Goal: Task Accomplishment & Management: Complete application form

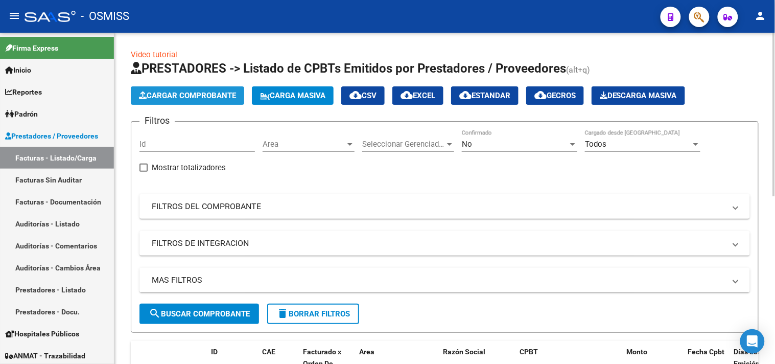
click at [187, 91] on span "Cargar Comprobante" at bounding box center [187, 95] width 97 height 9
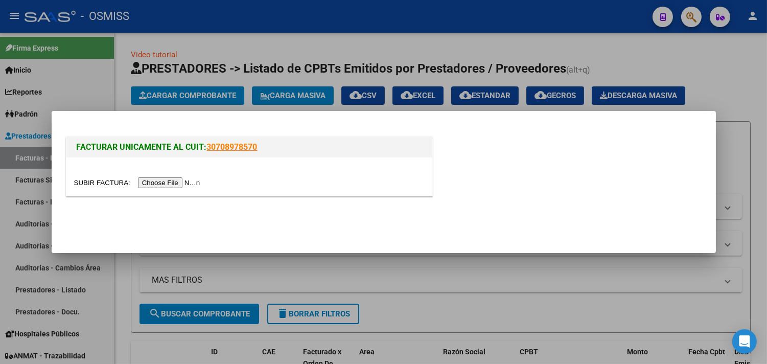
click at [190, 185] on input "file" at bounding box center [138, 182] width 129 height 11
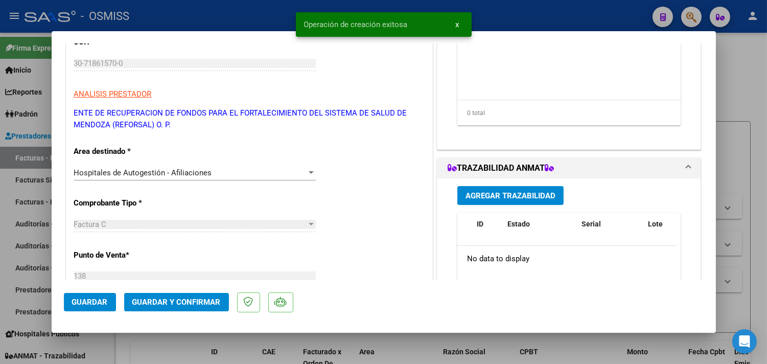
scroll to position [227, 0]
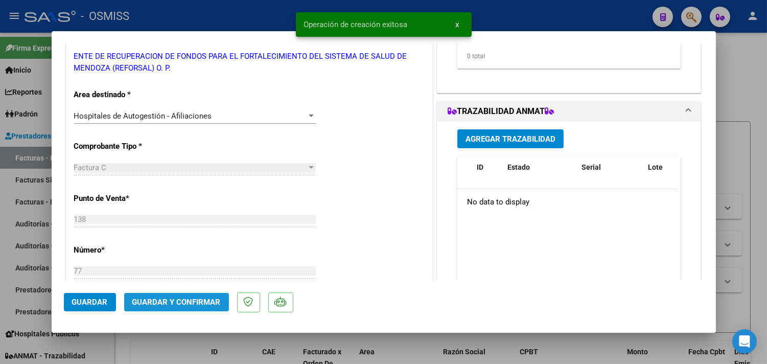
click at [201, 307] on button "Guardar y Confirmar" at bounding box center [176, 302] width 105 height 18
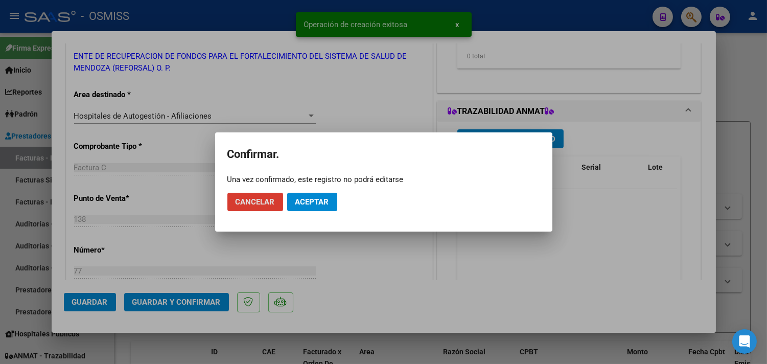
click at [303, 201] on span "Aceptar" at bounding box center [312, 201] width 34 height 9
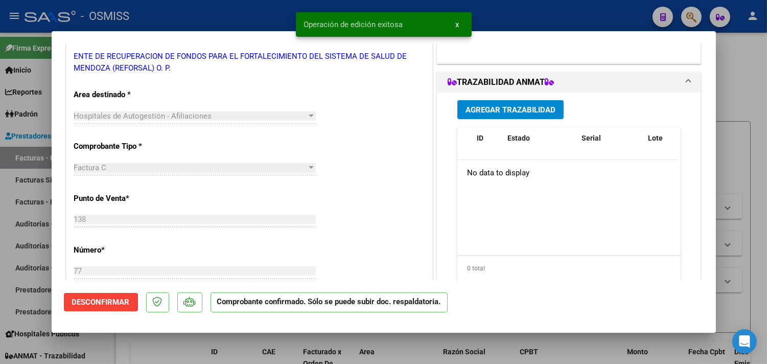
click at [749, 108] on div at bounding box center [383, 182] width 767 height 364
type input "$ 0,00"
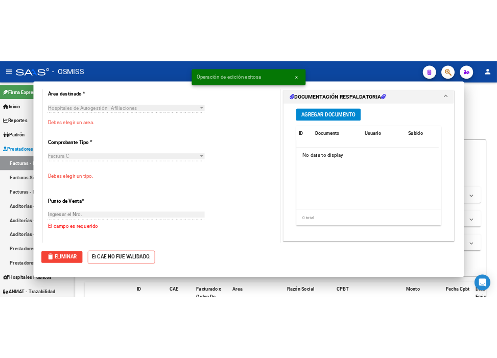
scroll to position [184, 0]
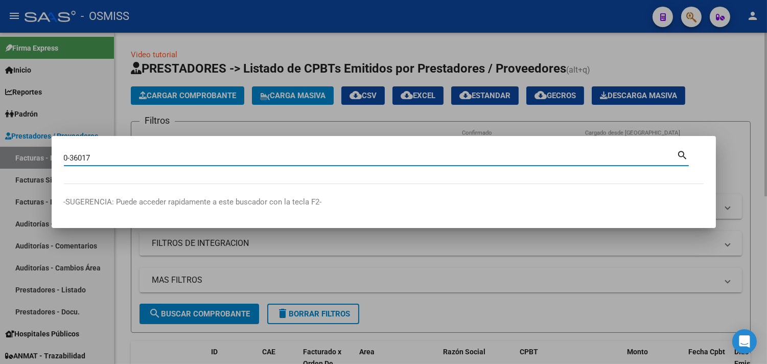
type input "0-36017"
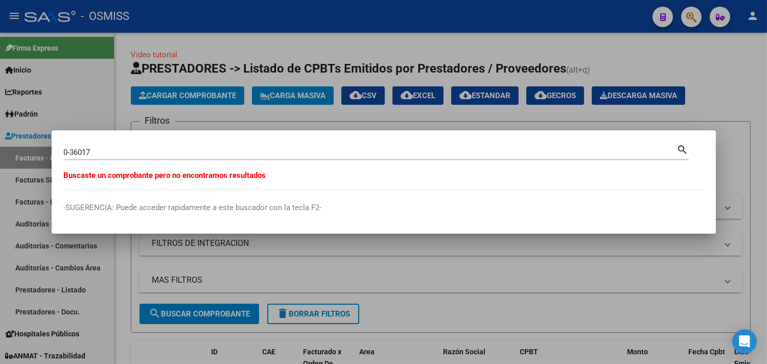
click at [167, 35] on div at bounding box center [383, 182] width 767 height 364
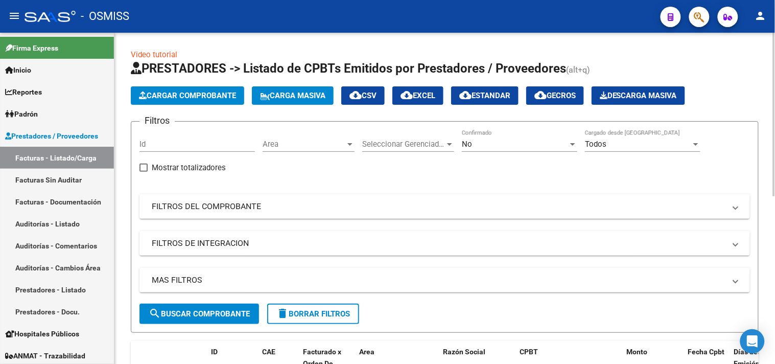
click at [236, 96] on span "Cargar Comprobante" at bounding box center [187, 95] width 97 height 9
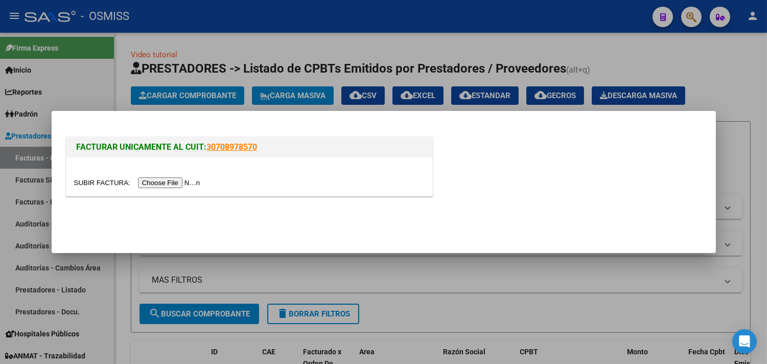
click at [185, 179] on input "file" at bounding box center [138, 182] width 129 height 11
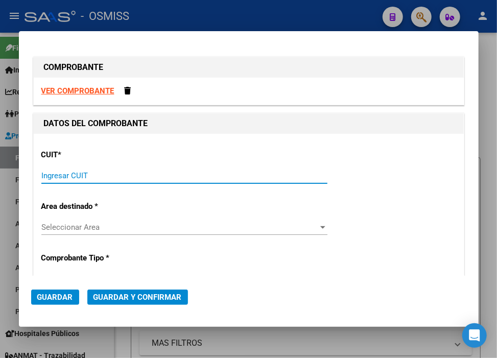
click at [95, 171] on input "Ingresar CUIT" at bounding box center [184, 175] width 286 height 9
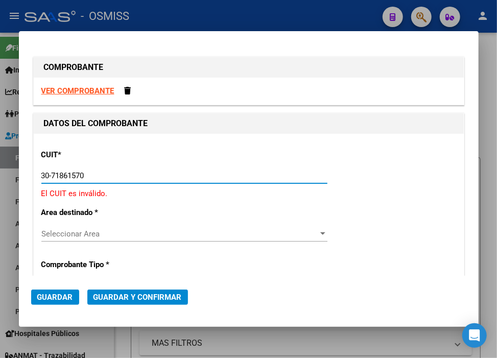
type input "30-71861570-0"
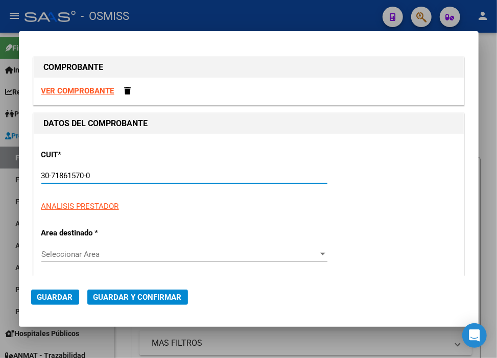
type input "138"
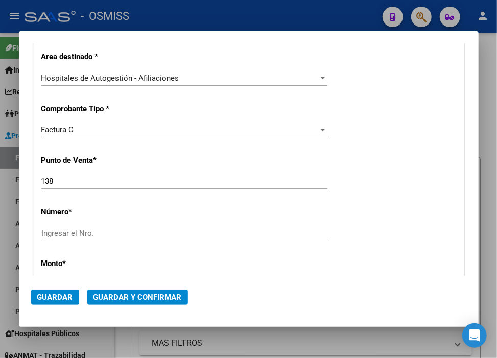
scroll to position [227, 0]
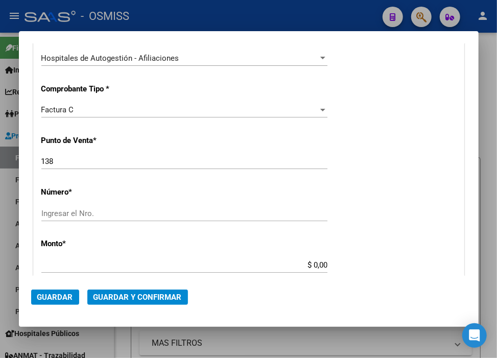
type input "30-71861570-0"
click at [78, 108] on div "Factura C" at bounding box center [179, 109] width 277 height 9
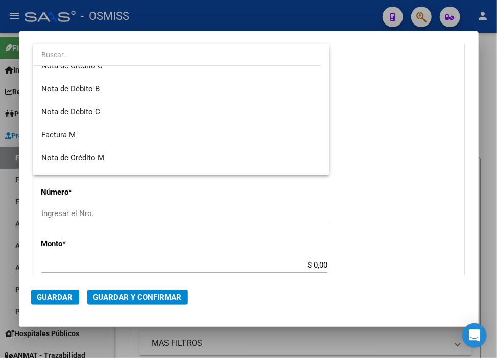
scroll to position [185, 0]
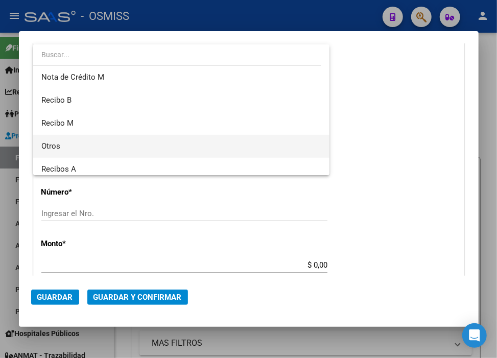
click at [60, 142] on span "Otros" at bounding box center [181, 146] width 280 height 23
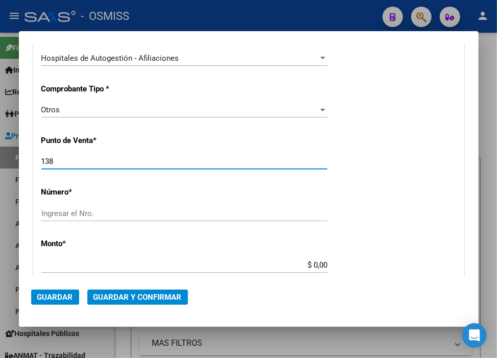
drag, startPoint x: 73, startPoint y: 157, endPoint x: -22, endPoint y: 160, distance: 94.5
click at [0, 160] on html "menu - OSMISS person Firma Express Inicio Calendario SSS Instructivos Contacto …" at bounding box center [248, 179] width 497 height 358
type input "0"
click at [55, 213] on input "Ingresar el Nro." at bounding box center [184, 213] width 286 height 9
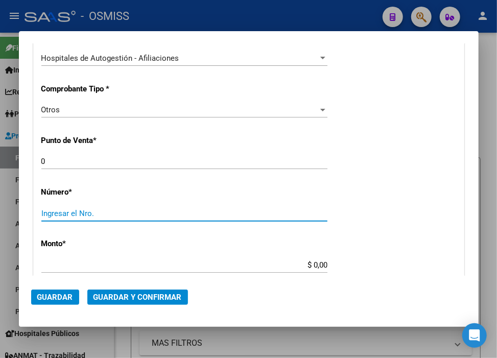
paste input "36017"
type input "36017"
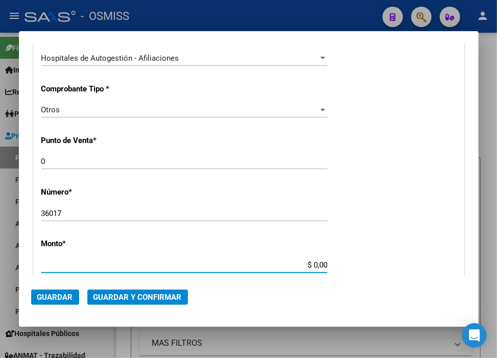
click at [307, 268] on input "$ 0,00" at bounding box center [184, 265] width 286 height 9
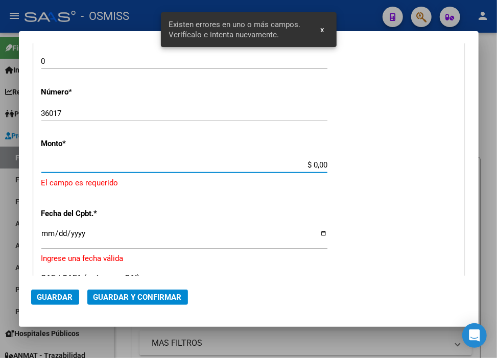
scroll to position [327, 0]
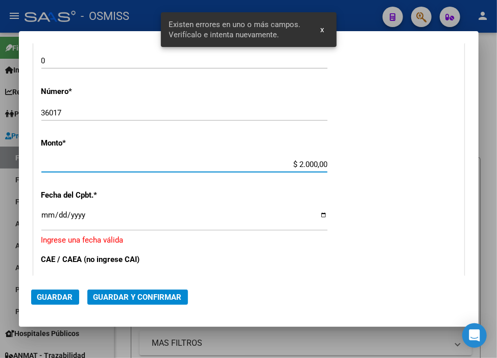
type input "$ 20.000,00"
click at [42, 216] on input "Ingresar la fecha" at bounding box center [184, 219] width 286 height 16
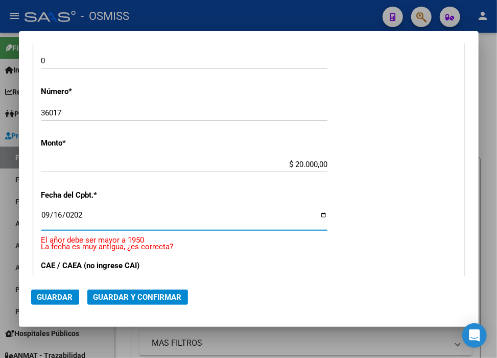
type input "[DATE]"
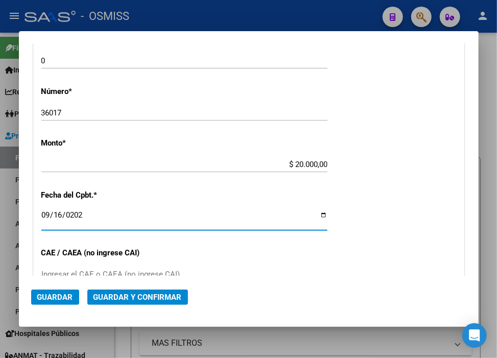
click at [169, 294] on span "Guardar y Confirmar" at bounding box center [137, 297] width 88 height 9
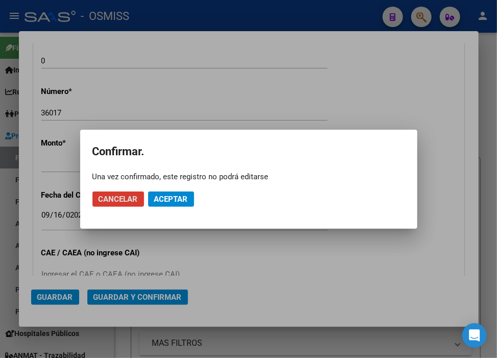
click at [169, 201] on span "Aceptar" at bounding box center [171, 199] width 34 height 9
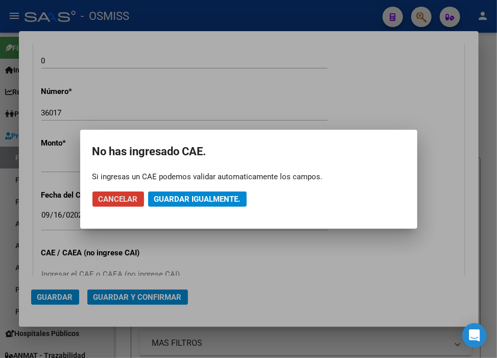
click at [169, 202] on span "Guardar igualmente." at bounding box center [197, 199] width 86 height 9
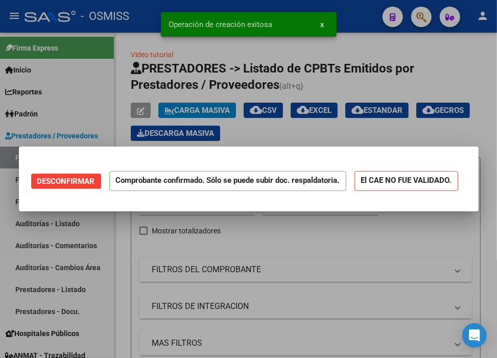
scroll to position [0, 0]
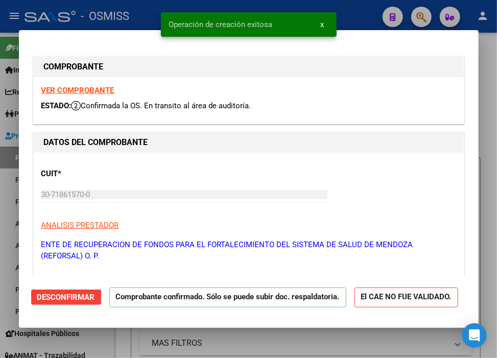
type input "[DATE]"
click at [353, 8] on div at bounding box center [248, 179] width 497 height 358
type input "$ 0,00"
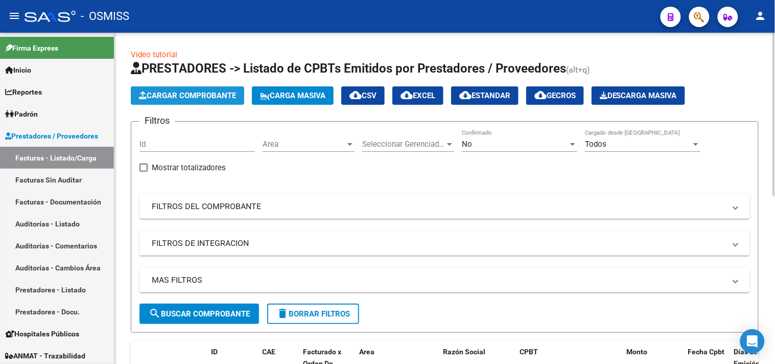
click at [180, 93] on span "Cargar Comprobante" at bounding box center [187, 95] width 97 height 9
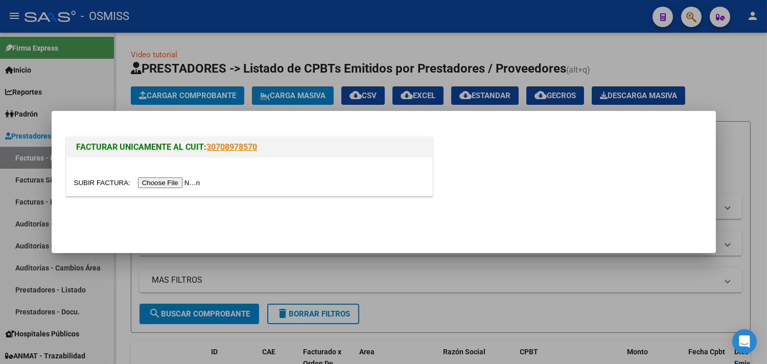
click at [178, 180] on input "file" at bounding box center [138, 182] width 129 height 11
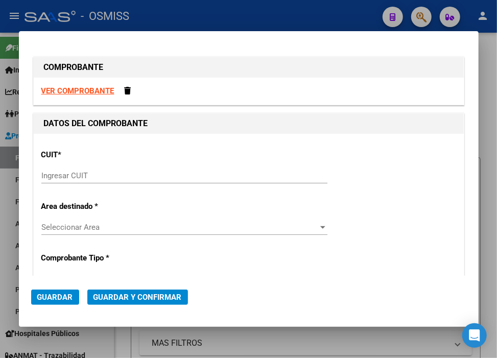
click at [187, 172] on input "Ingresar CUIT" at bounding box center [184, 175] width 286 height 9
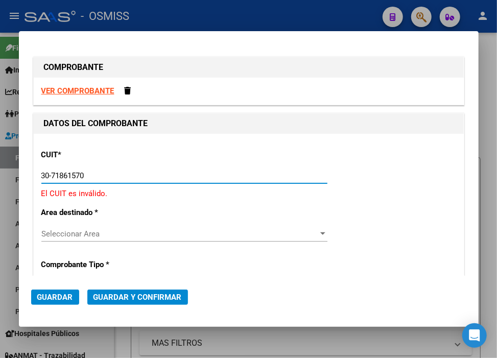
type input "30-71861570-0"
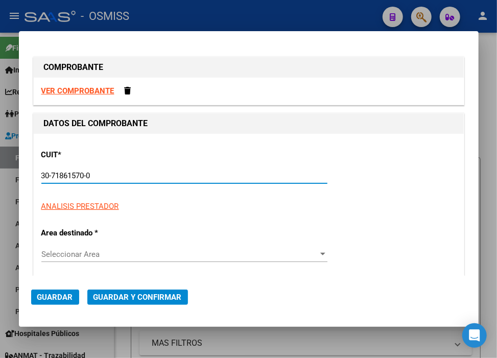
type input "0"
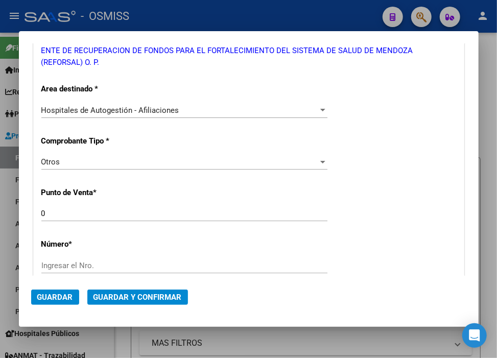
scroll to position [284, 0]
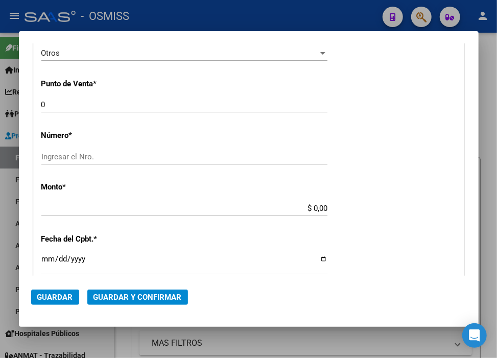
type input "30-71861570-0"
click at [123, 155] on input "Ingresar el Nro." at bounding box center [184, 156] width 286 height 9
paste input "36060"
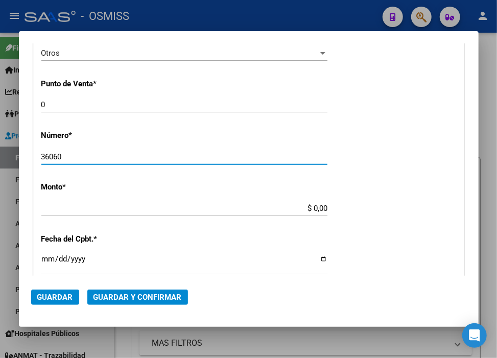
type input "36060"
click at [311, 208] on input "$ 0,00" at bounding box center [184, 208] width 286 height 9
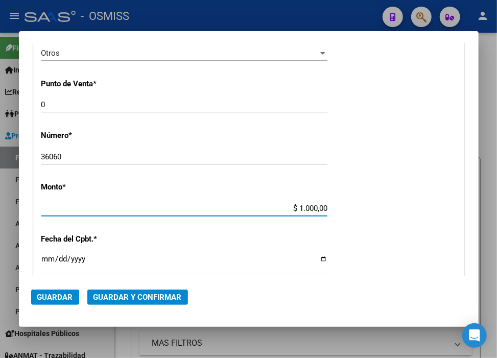
type input "$ 10.000,00"
click at [48, 262] on input "Ingresar la fecha" at bounding box center [184, 263] width 286 height 16
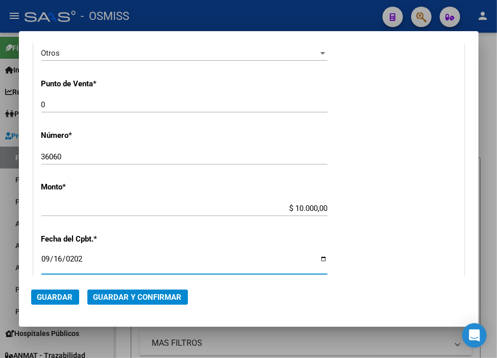
type input "[DATE]"
click at [144, 305] on mat-dialog-actions "Guardar Guardar y Confirmar" at bounding box center [248, 295] width 435 height 39
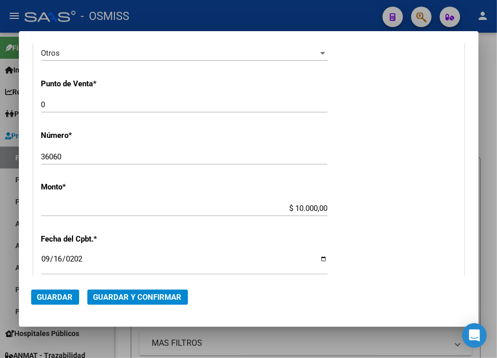
click at [147, 300] on span "Guardar y Confirmar" at bounding box center [137, 297] width 88 height 9
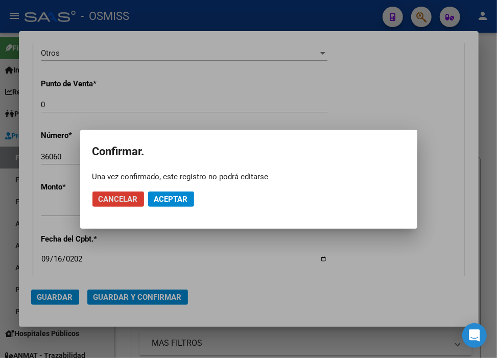
click at [171, 193] on button "Aceptar" at bounding box center [171, 199] width 46 height 15
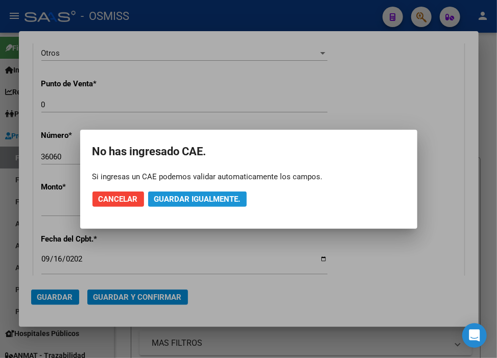
click at [171, 193] on button "Guardar igualmente." at bounding box center [197, 199] width 99 height 15
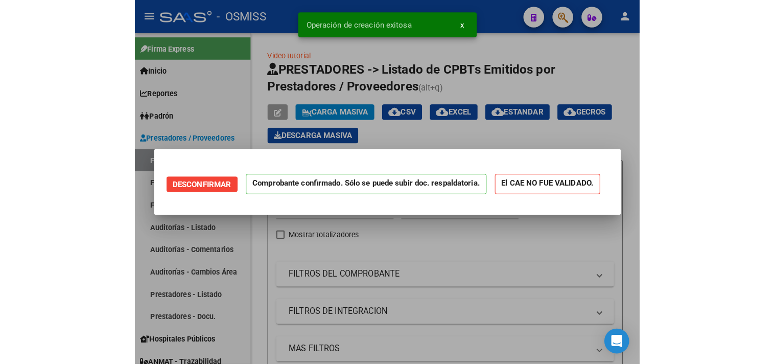
scroll to position [0, 0]
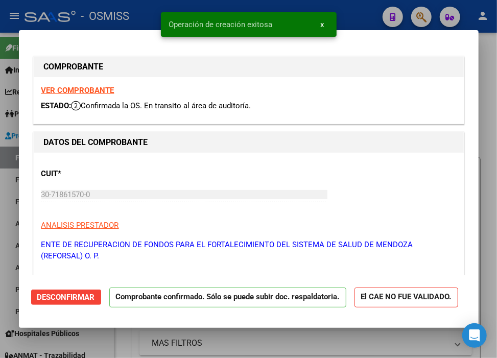
type input "[DATE]"
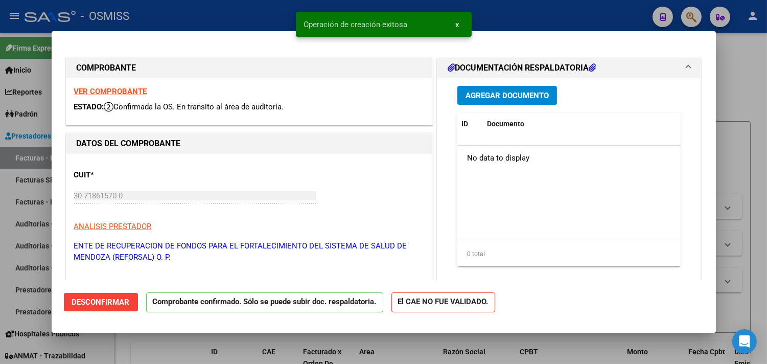
click at [476, 12] on div "Operación de creación exitosa x" at bounding box center [384, 24] width 200 height 49
click at [501, 26] on div at bounding box center [383, 182] width 767 height 364
